Goal: Task Accomplishment & Management: Complete application form

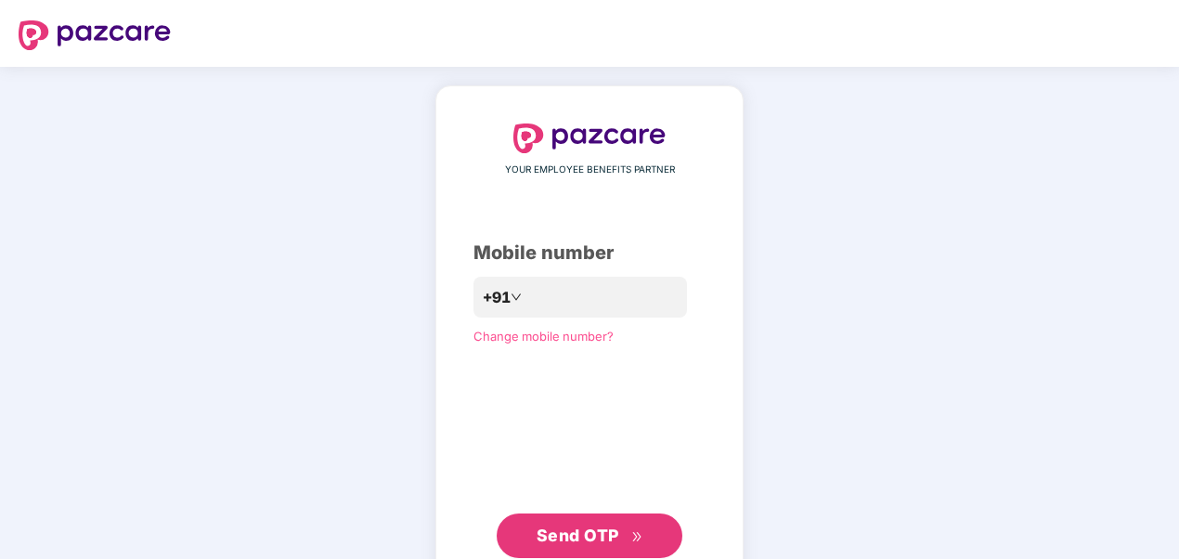
click at [580, 539] on span "Send OTP" at bounding box center [578, 536] width 83 height 20
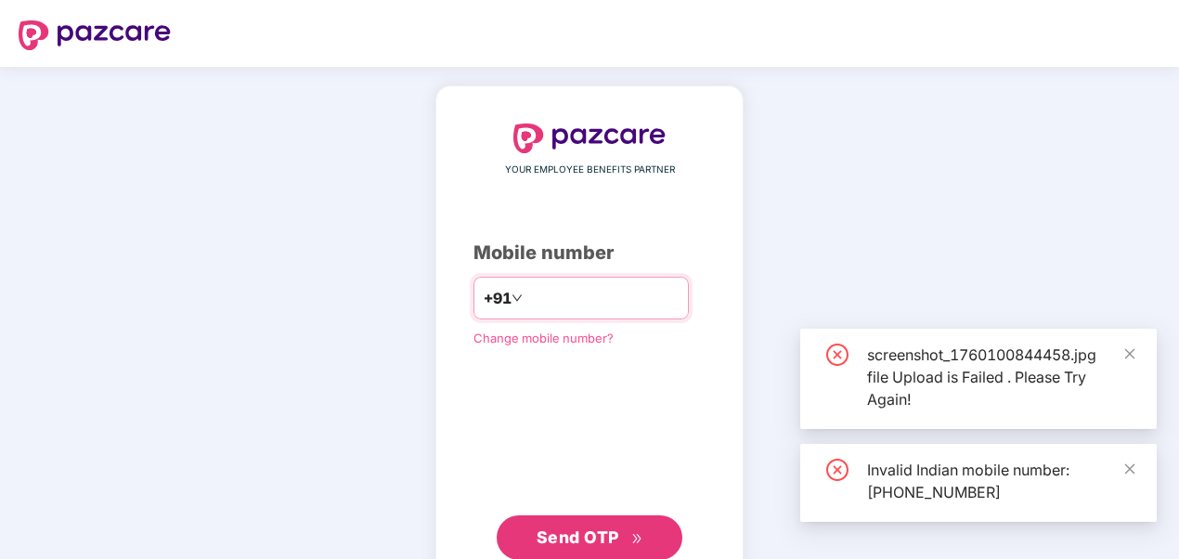
click at [527, 297] on input "**********" at bounding box center [603, 298] width 152 height 30
type input "**********"
click at [592, 528] on span "Send OTP" at bounding box center [578, 537] width 83 height 20
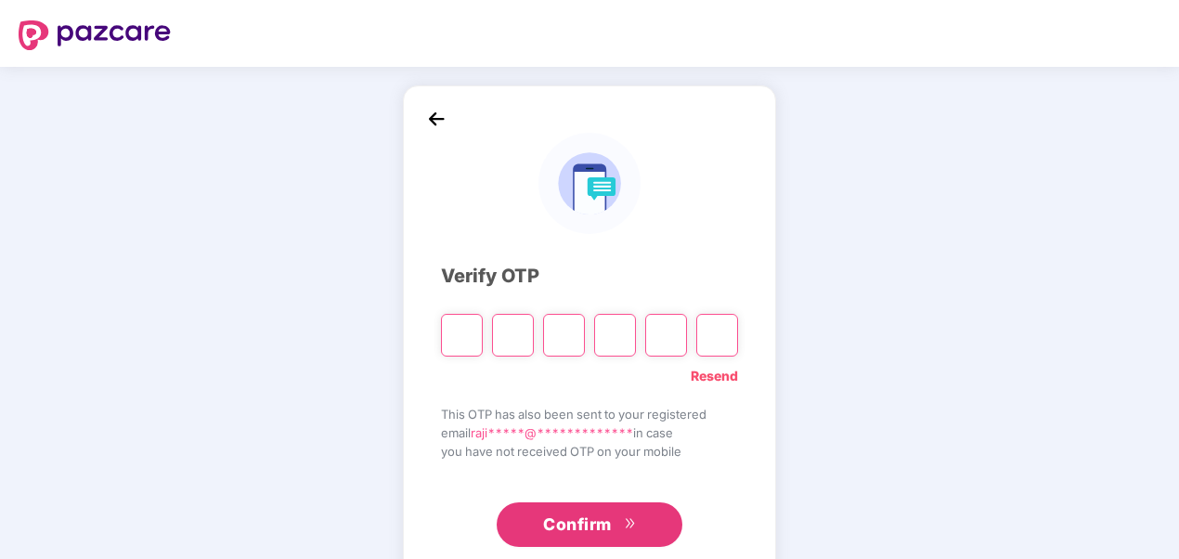
type input "*"
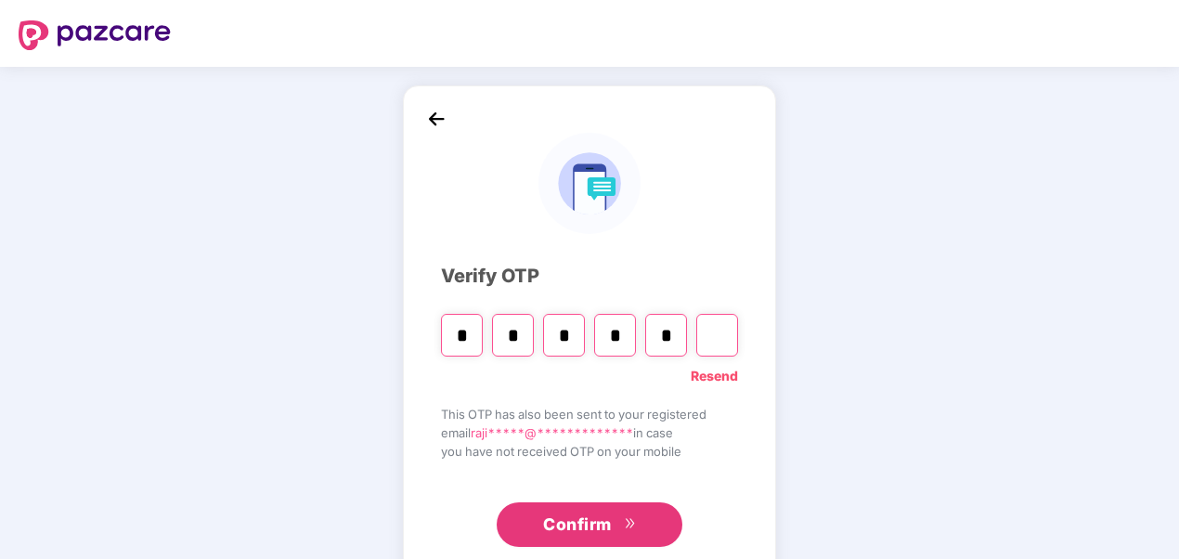
type input "*"
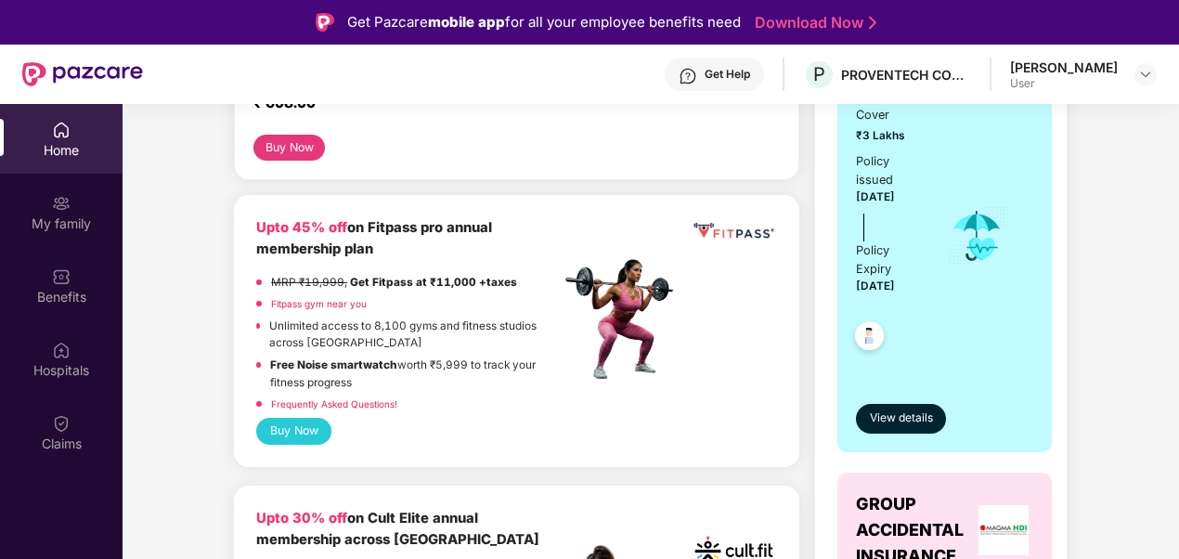
scroll to position [186, 0]
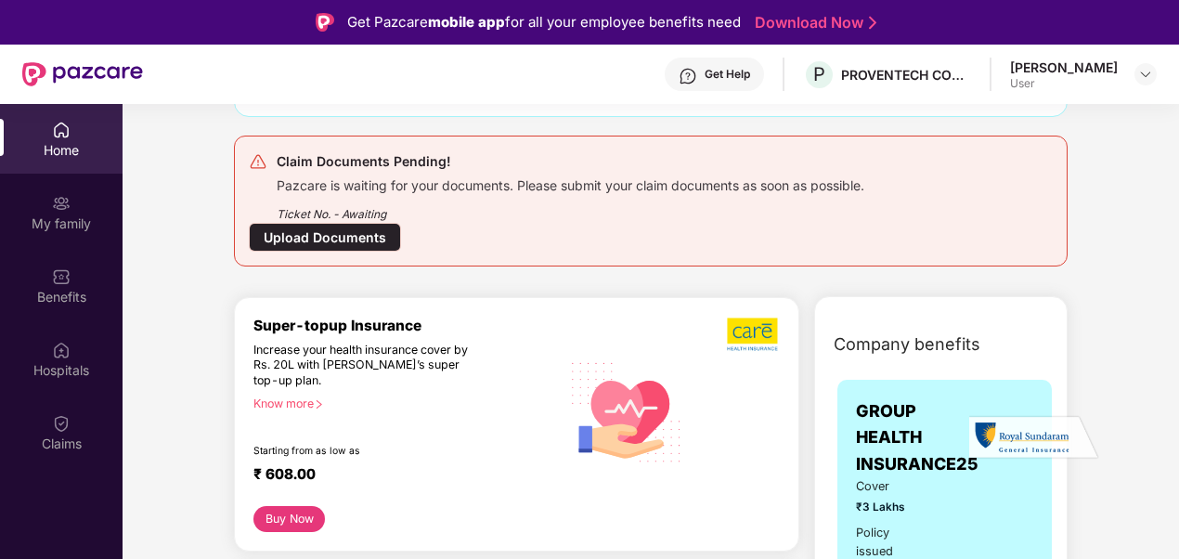
click at [350, 234] on div "Upload Documents" at bounding box center [325, 237] width 152 height 29
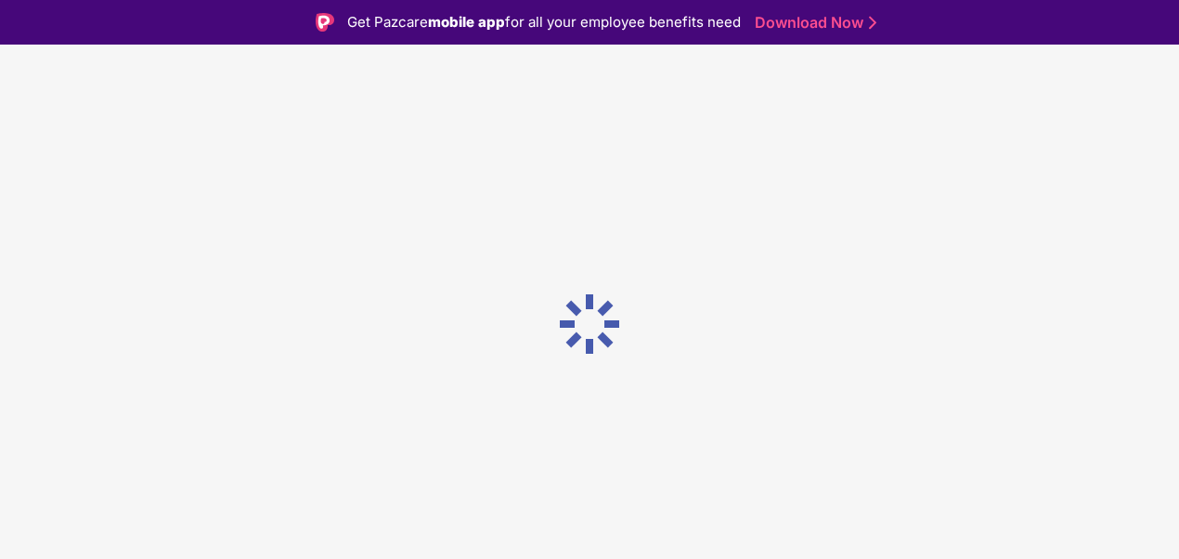
scroll to position [0, 0]
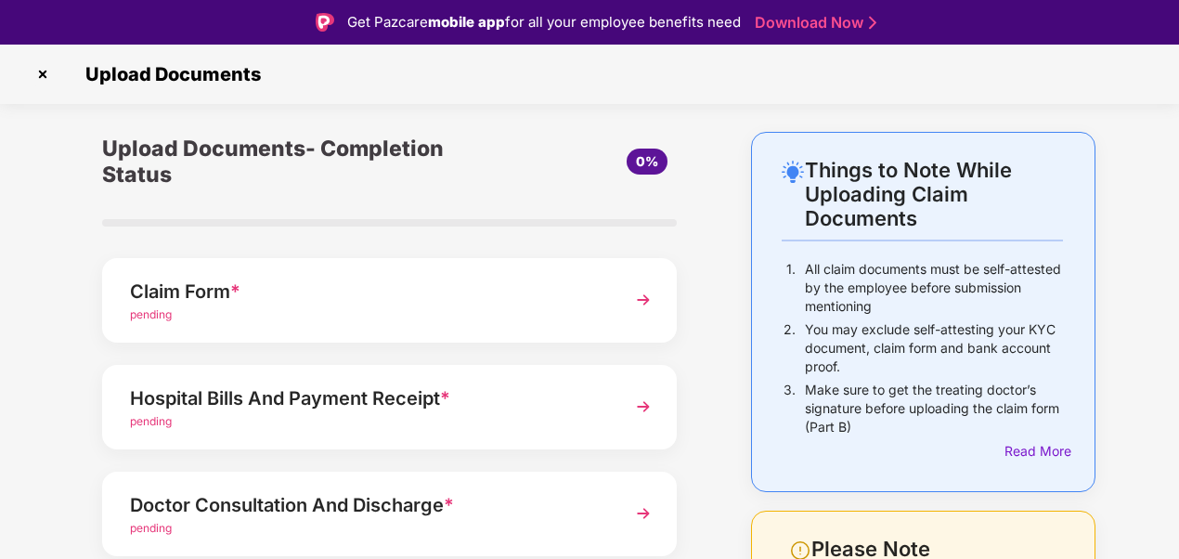
click at [141, 317] on span "pending" at bounding box center [151, 314] width 42 height 14
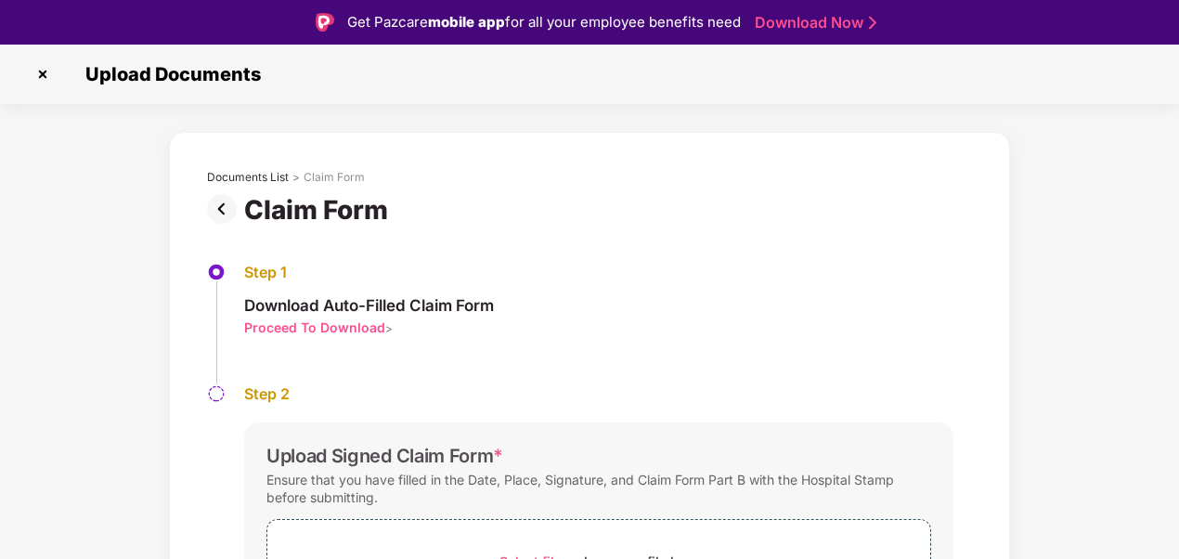
click at [335, 326] on div "Proceed To Download" at bounding box center [314, 328] width 141 height 18
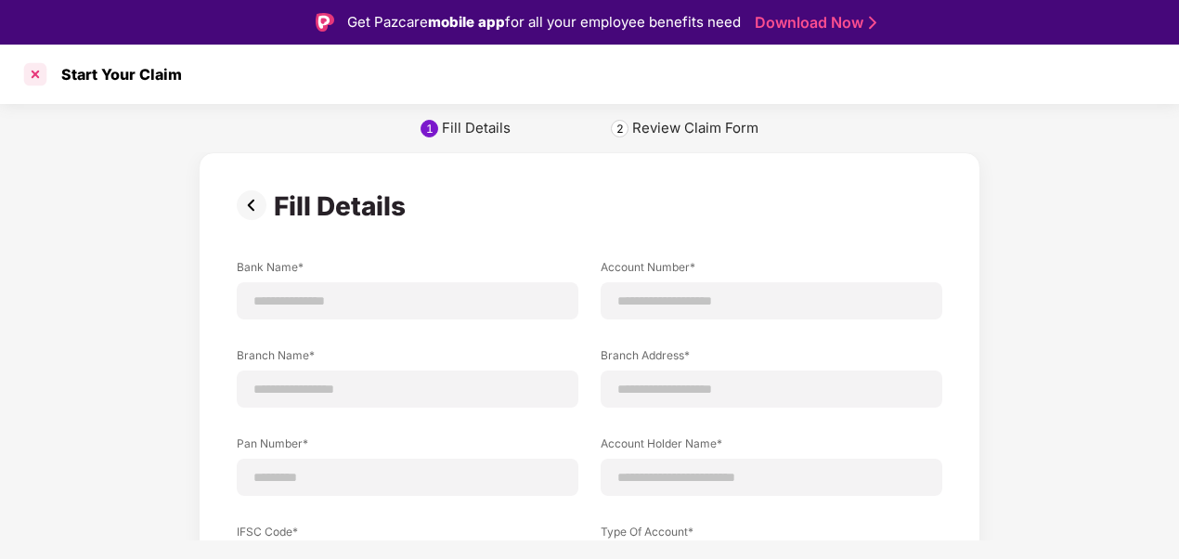
click at [32, 78] on div at bounding box center [35, 74] width 30 height 30
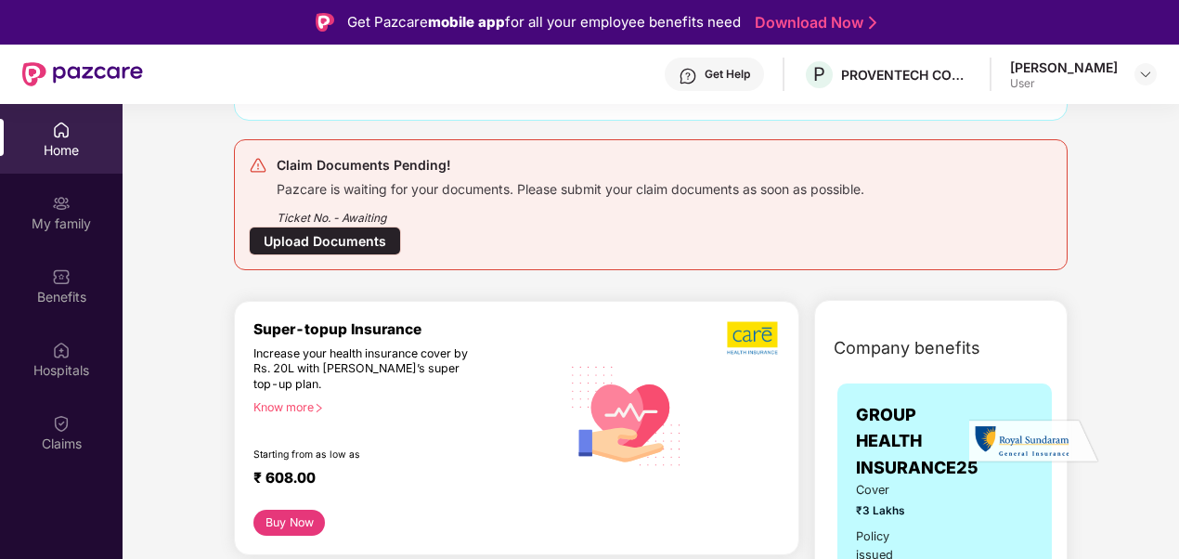
scroll to position [186, 0]
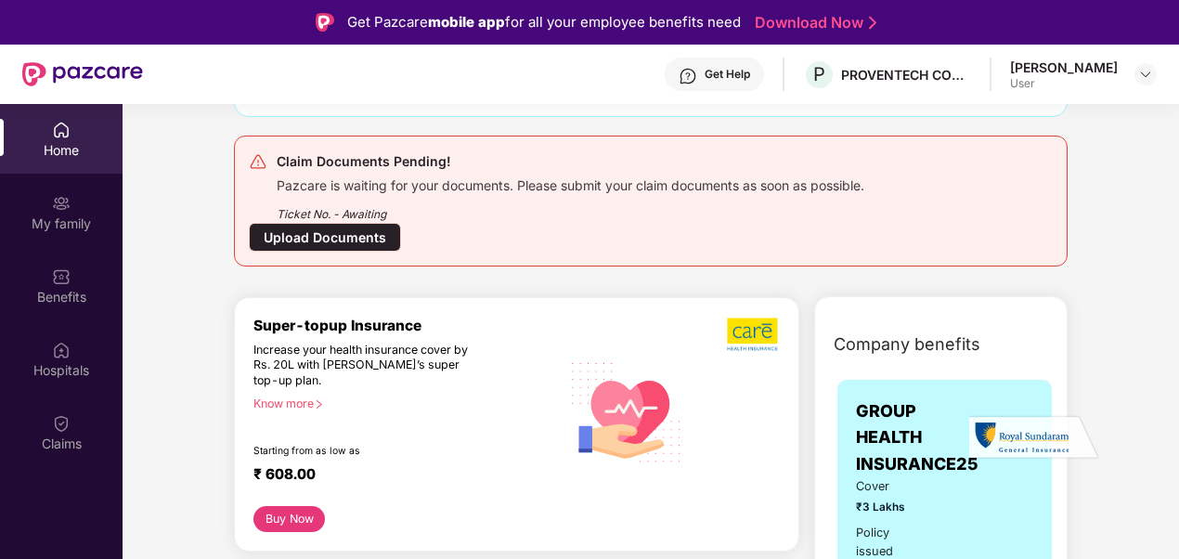
click at [1053, 65] on div "Neerudu Rajitha" at bounding box center [1064, 68] width 108 height 18
click at [1065, 63] on div "Neerudu Rajitha" at bounding box center [1064, 68] width 108 height 18
click at [1143, 70] on img at bounding box center [1146, 74] width 15 height 15
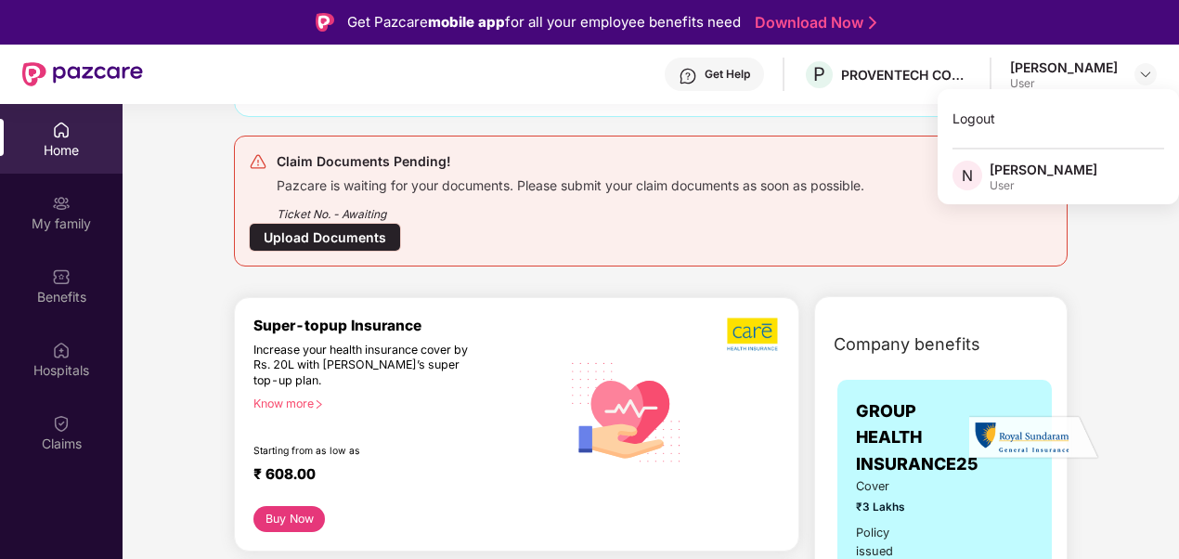
click at [1009, 186] on div "User" at bounding box center [1044, 185] width 108 height 15
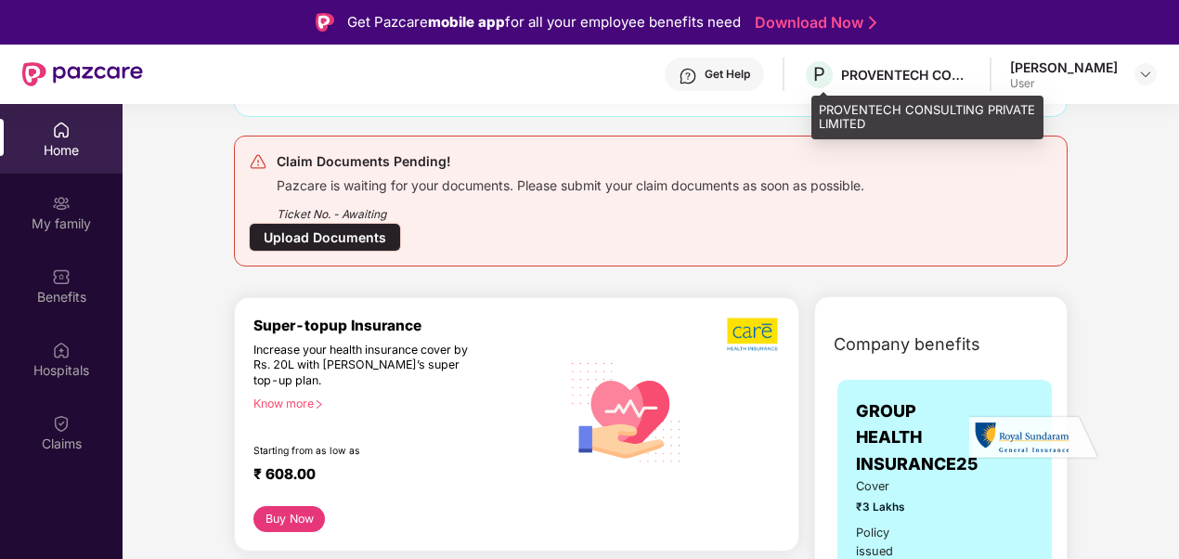
click at [897, 72] on div "PROVENTECH CONSULTING PRIVATE LIMITED" at bounding box center [906, 75] width 130 height 18
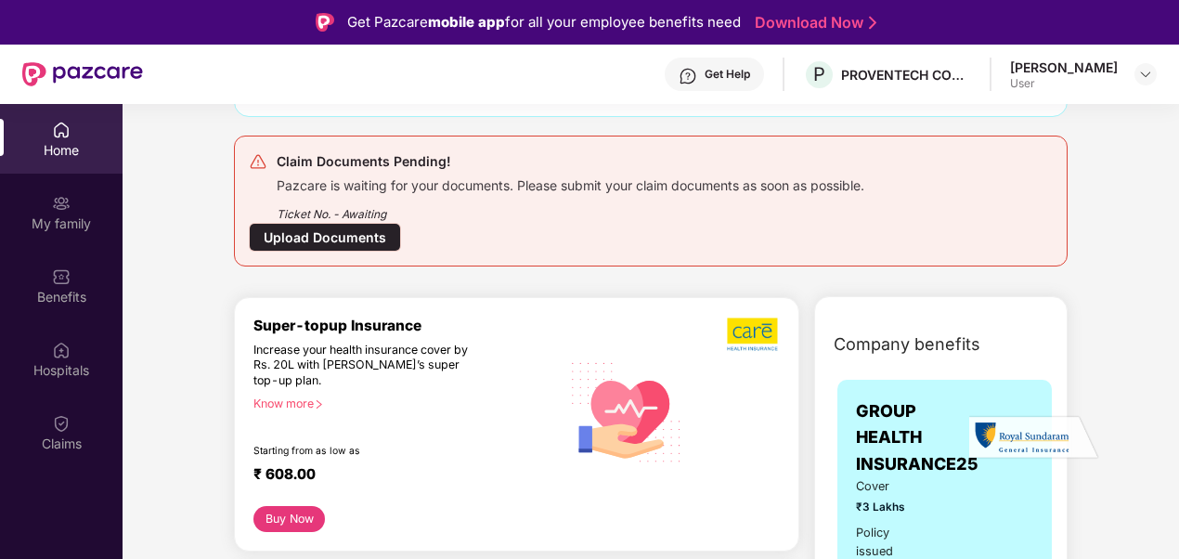
click at [729, 71] on div "Get Help" at bounding box center [728, 74] width 46 height 15
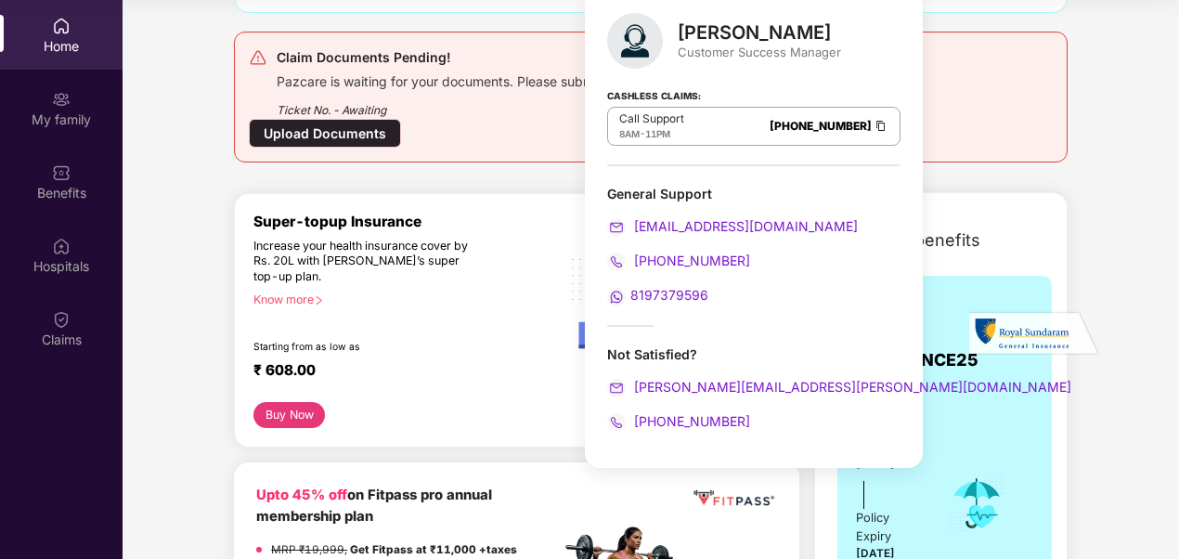
scroll to position [0, 0]
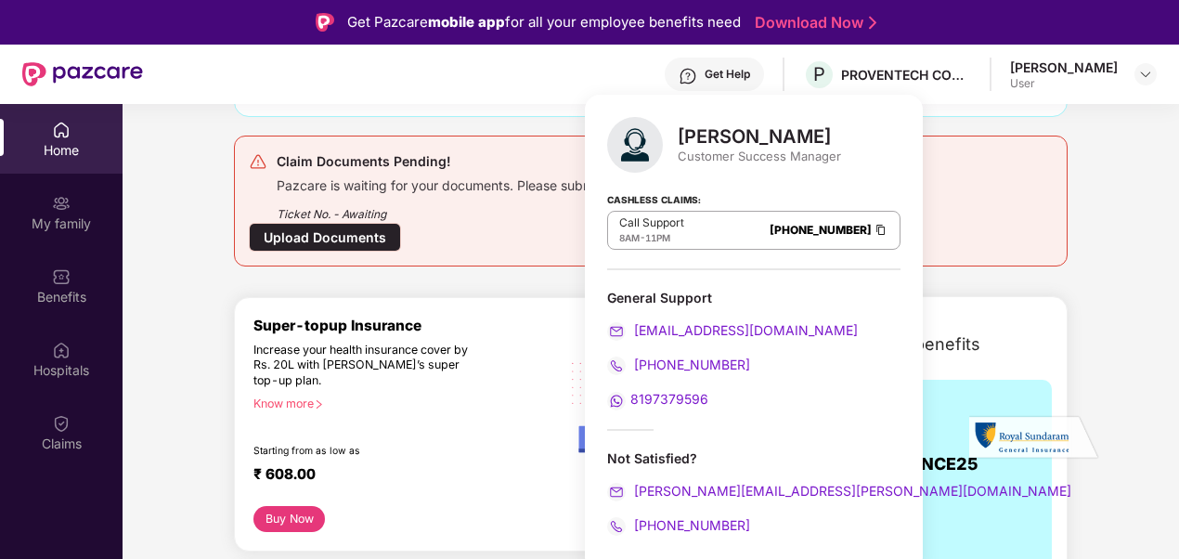
click at [493, 69] on div "Get Help P PROVENTECH CONSULTING PRIVATE LIMITED Neerudu Rajitha User" at bounding box center [650, 74] width 1014 height 59
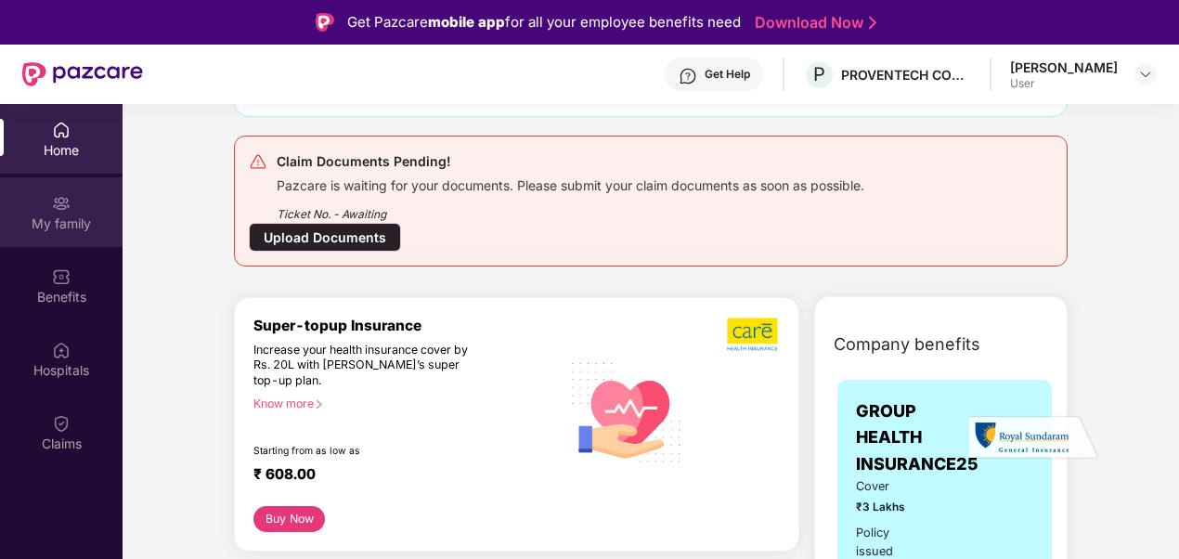
click at [62, 226] on div "My family" at bounding box center [61, 224] width 123 height 19
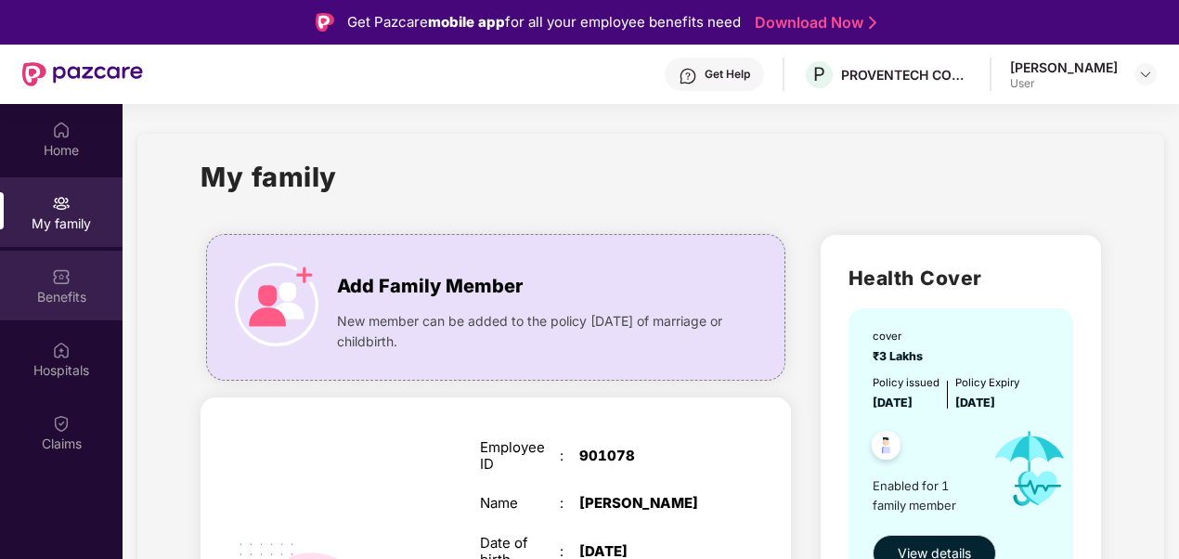
click at [57, 288] on div "Benefits" at bounding box center [61, 297] width 123 height 19
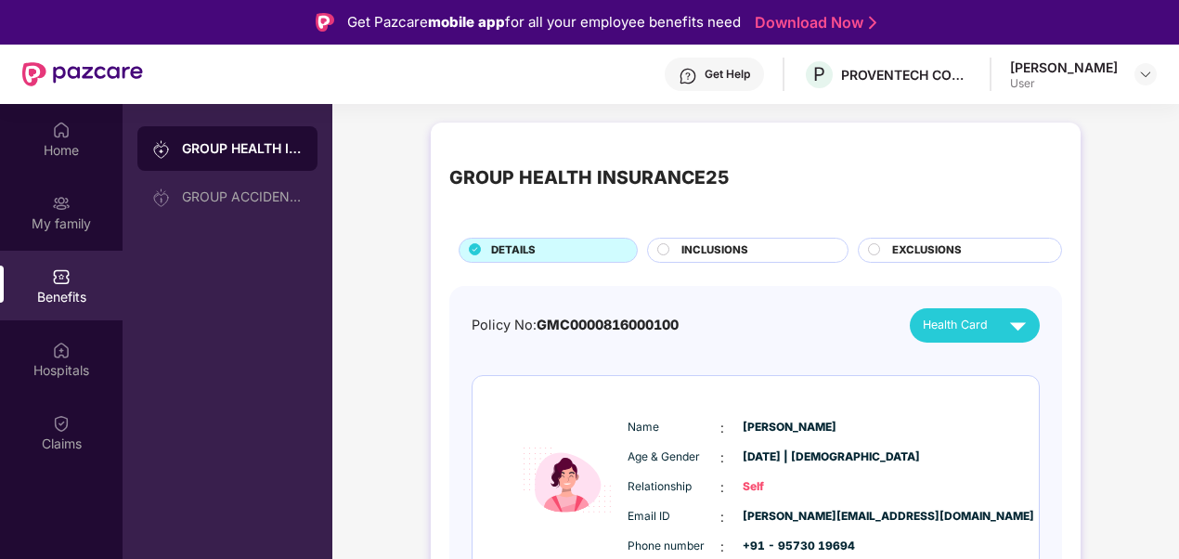
click at [700, 246] on span "INCLUSIONS" at bounding box center [715, 250] width 67 height 17
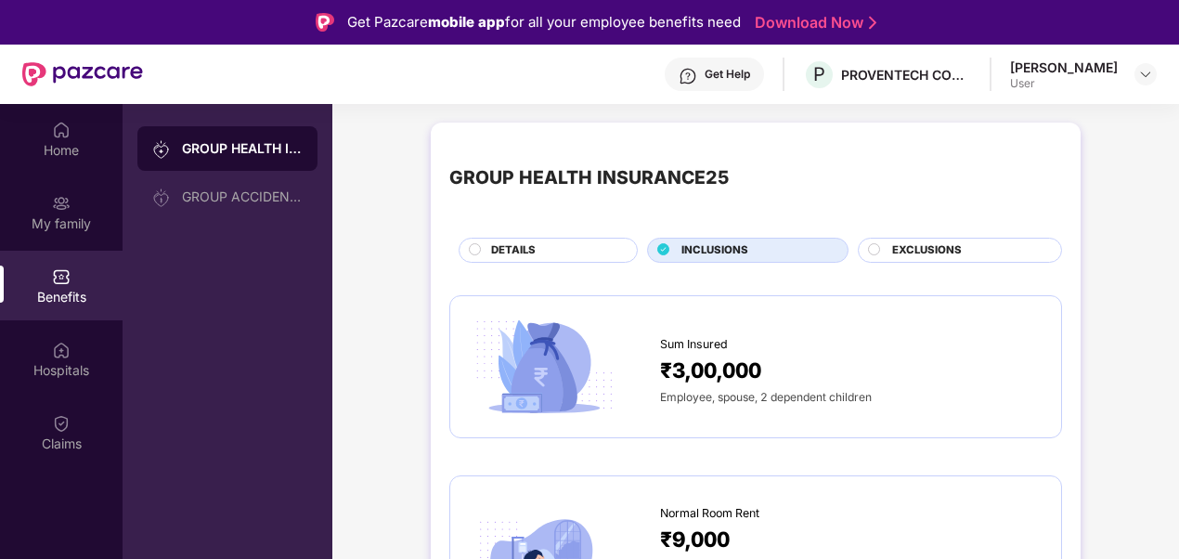
click at [504, 235] on div "GROUP HEALTH INSURANCE25 DETAILS INCLUSIONS EXCLUSIONS" at bounding box center [755, 202] width 613 height 122
click at [509, 247] on span "DETAILS" at bounding box center [513, 250] width 45 height 17
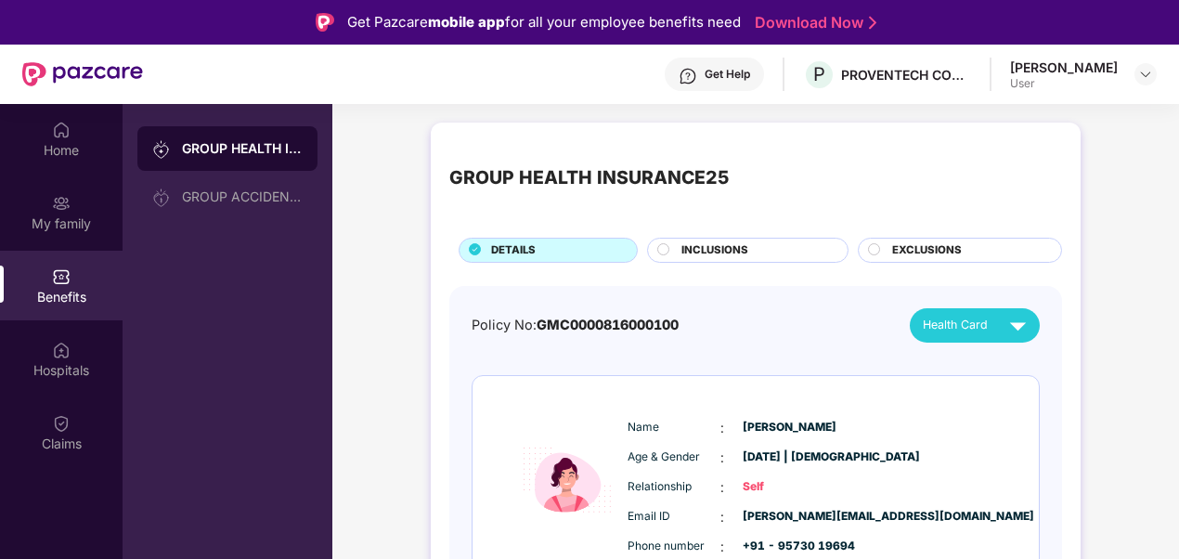
click at [988, 321] on div "Health Card" at bounding box center [978, 325] width 111 height 33
click at [1024, 366] on img at bounding box center [1031, 367] width 14 height 14
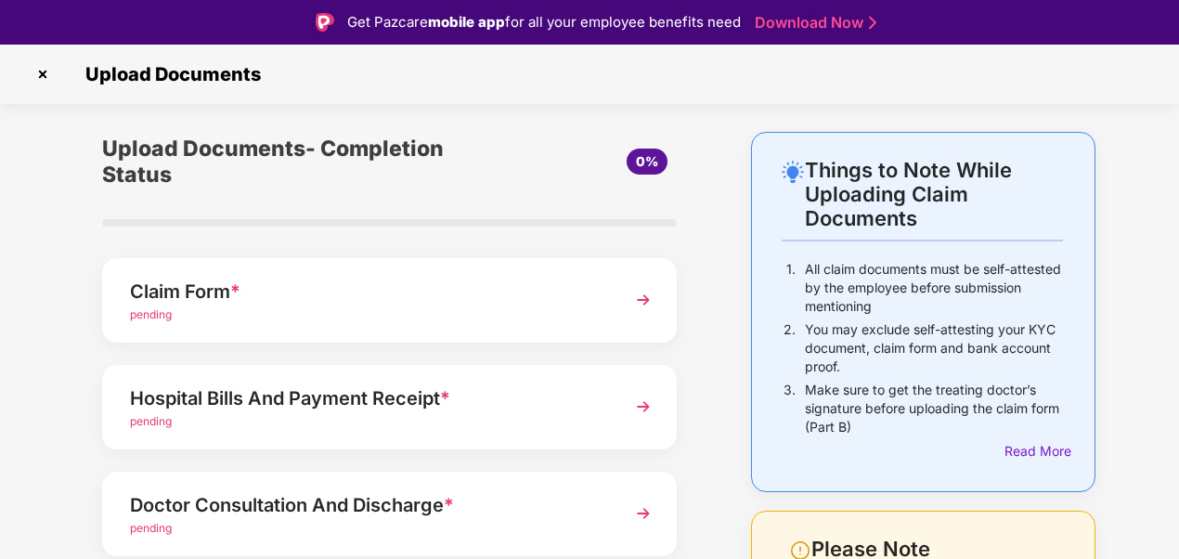
click at [643, 303] on img at bounding box center [643, 299] width 33 height 33
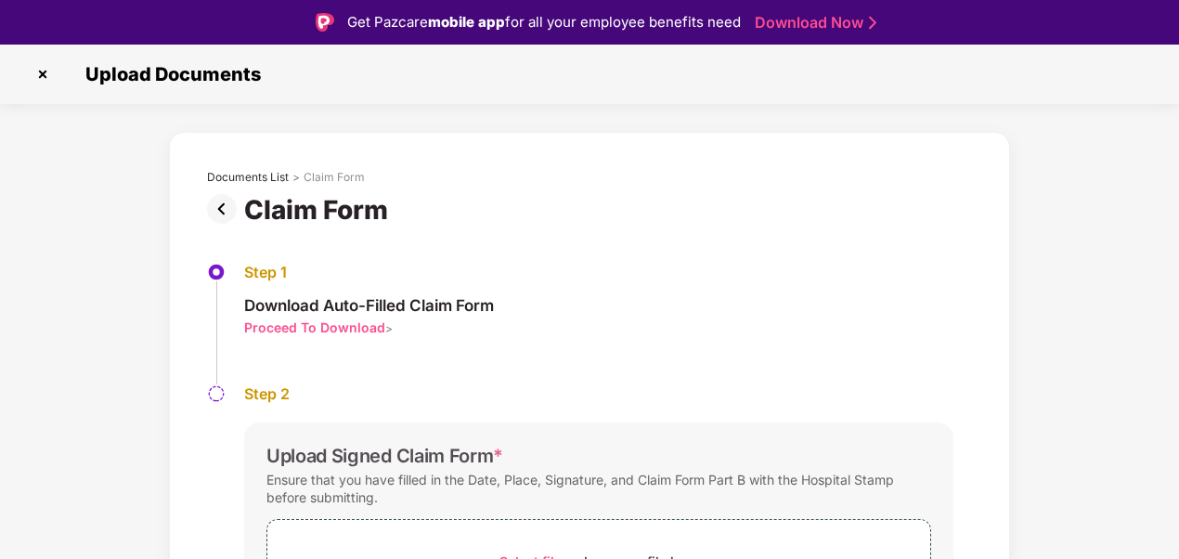
scroll to position [158, 0]
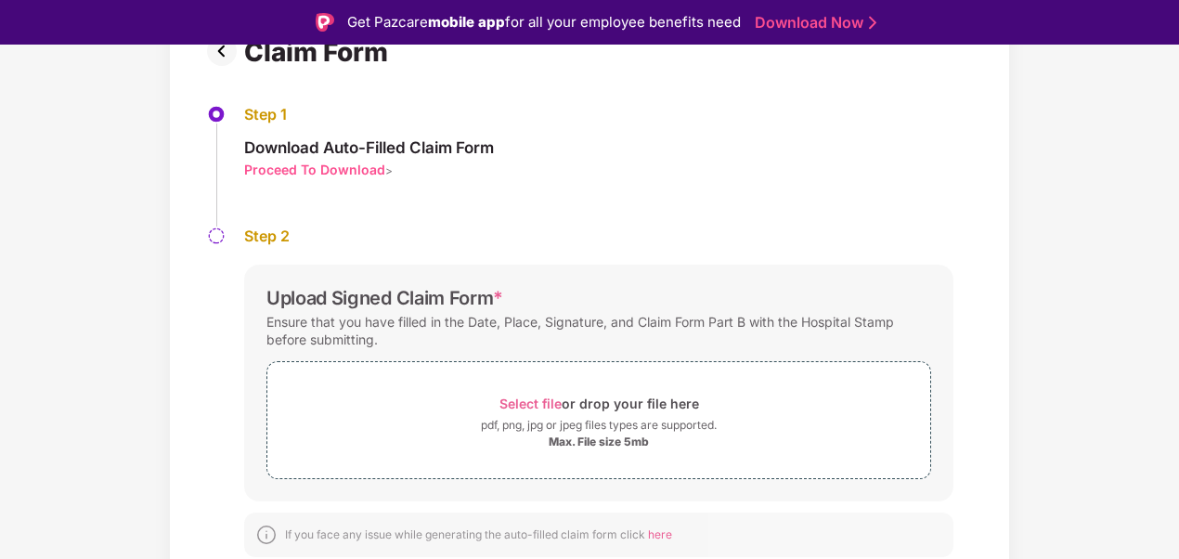
click at [319, 163] on div "Proceed To Download" at bounding box center [314, 170] width 141 height 18
